Goal: Register for event/course

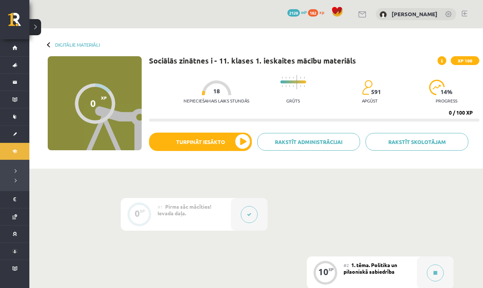
scroll to position [105, 0]
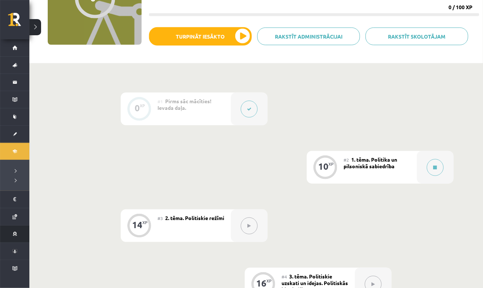
click at [14, 240] on link "Motivācijas programma" at bounding box center [14, 234] width 29 height 17
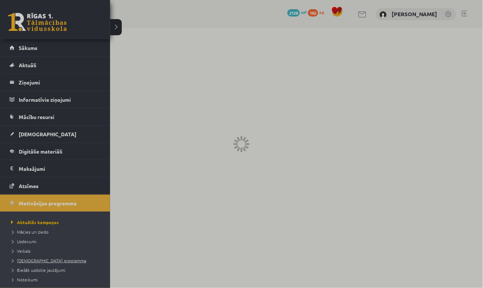
click at [12, 258] on span "[DEMOGRAPHIC_DATA] programma" at bounding box center [47, 261] width 77 height 6
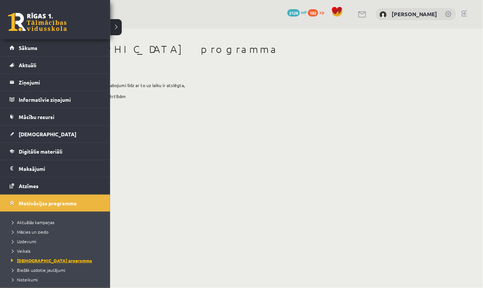
scroll to position [35, 0]
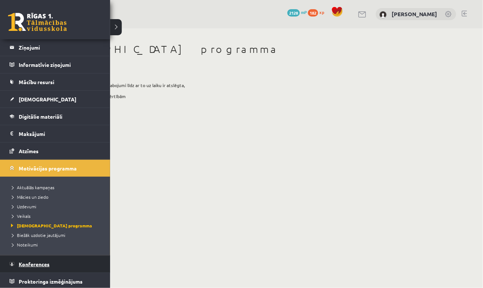
click at [54, 257] on link "Konferences" at bounding box center [55, 264] width 91 height 17
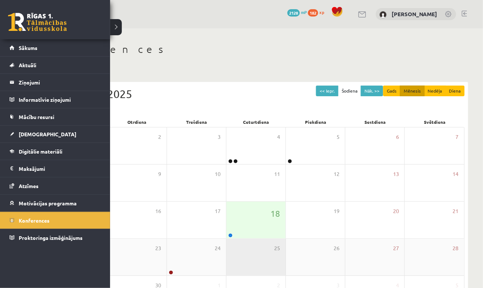
click at [231, 240] on div "25" at bounding box center [256, 257] width 59 height 37
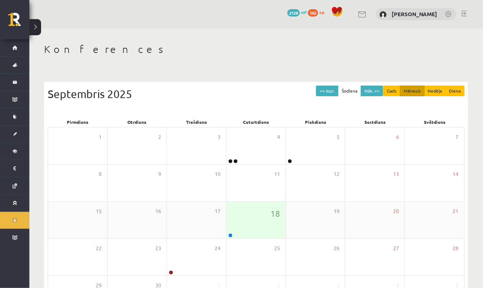
click at [231, 235] on link at bounding box center [231, 235] width 4 height 4
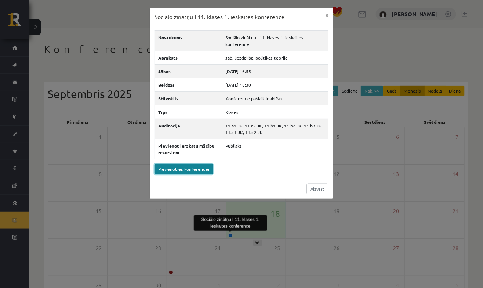
click at [199, 164] on link "Pievienoties konferencei" at bounding box center [184, 169] width 58 height 11
